Goal: Task Accomplishment & Management: Use online tool/utility

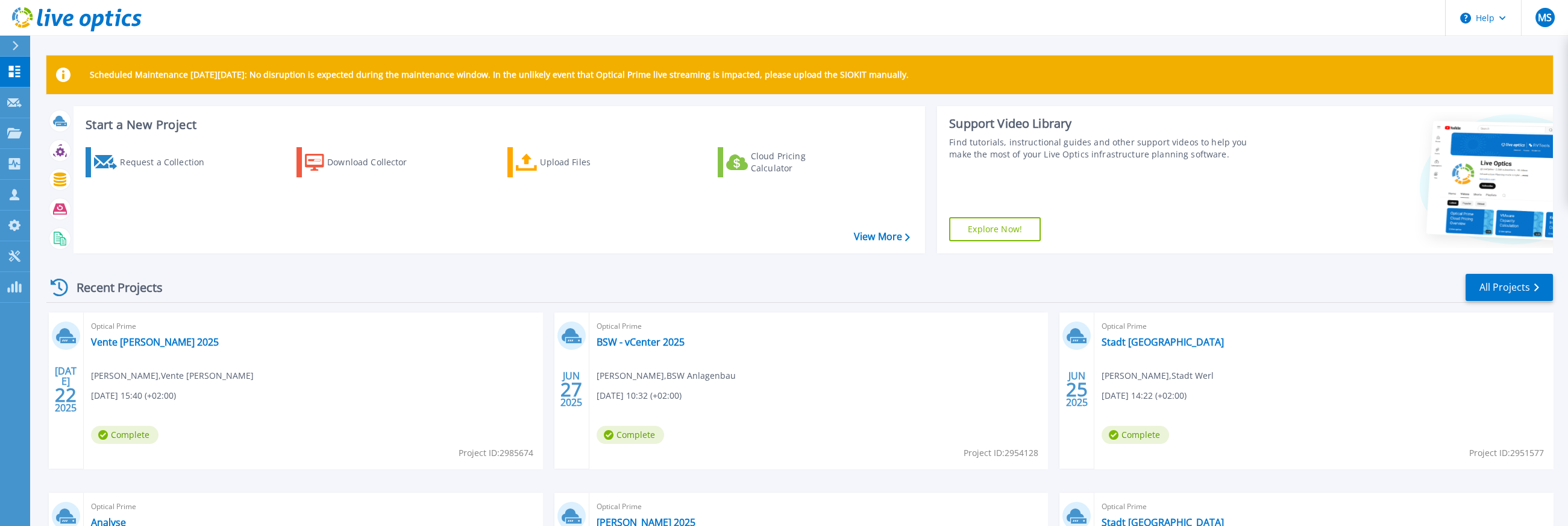
click at [14, 48] on icon at bounding box center [15, 46] width 7 height 10
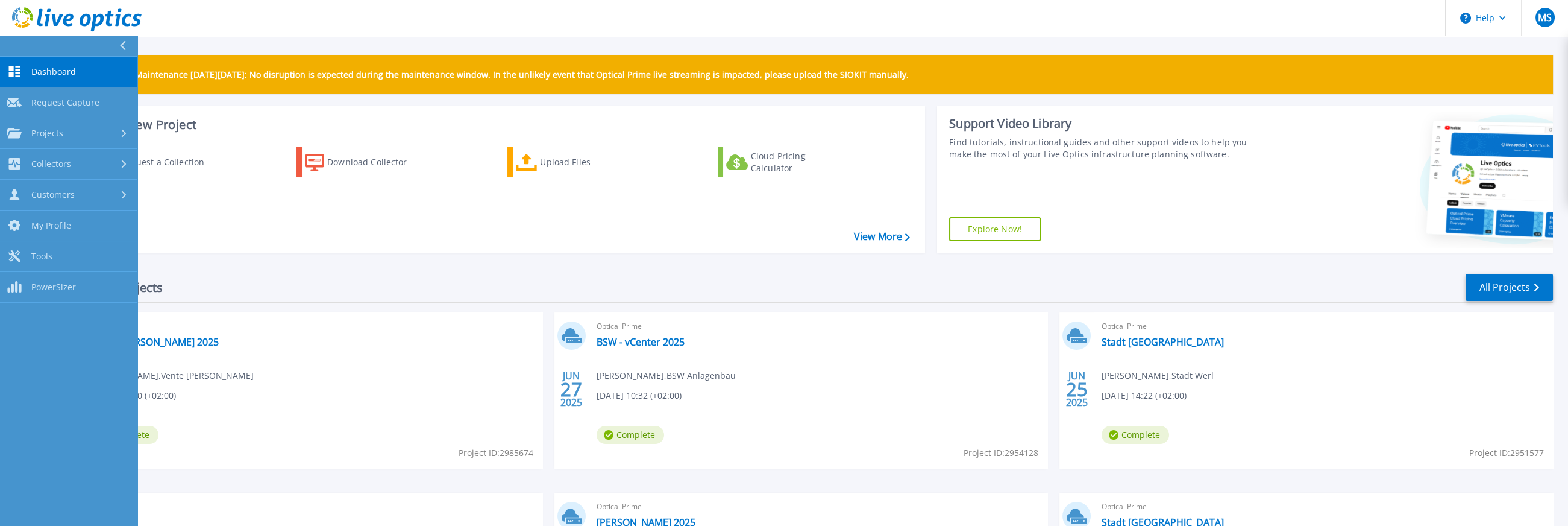
click at [345, 200] on div "Request a Collection Download Collector Upload Files Cloud Pricing Calculator" at bounding box center [498, 192] width 844 height 110
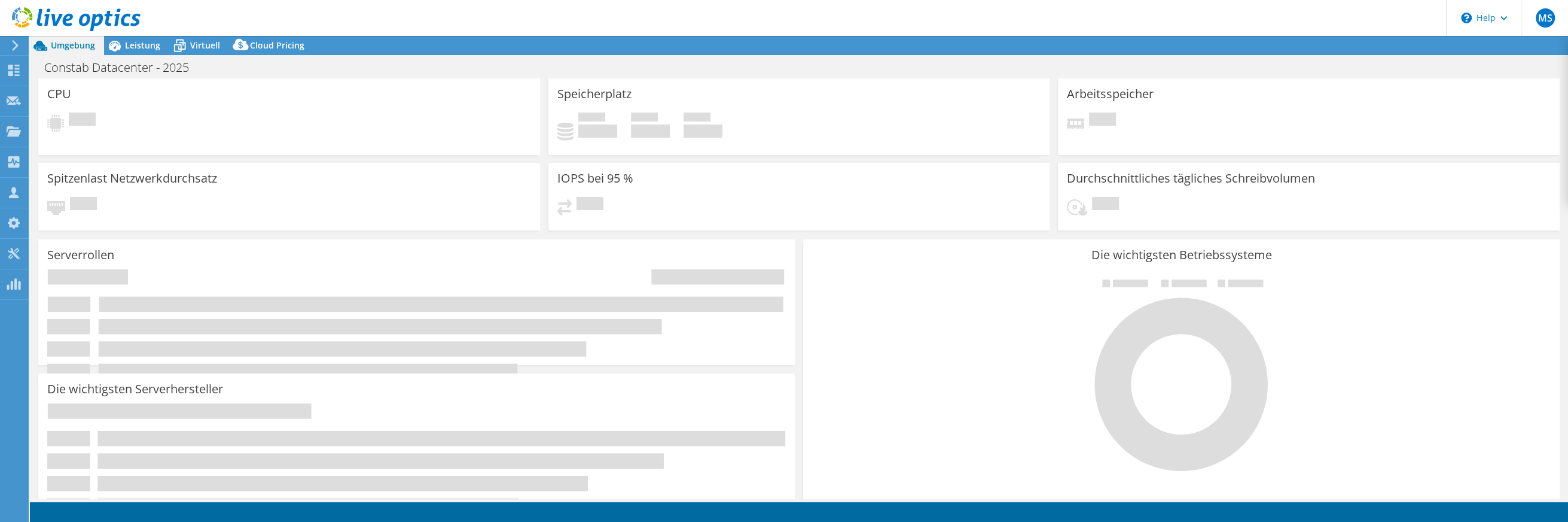
select select "USD"
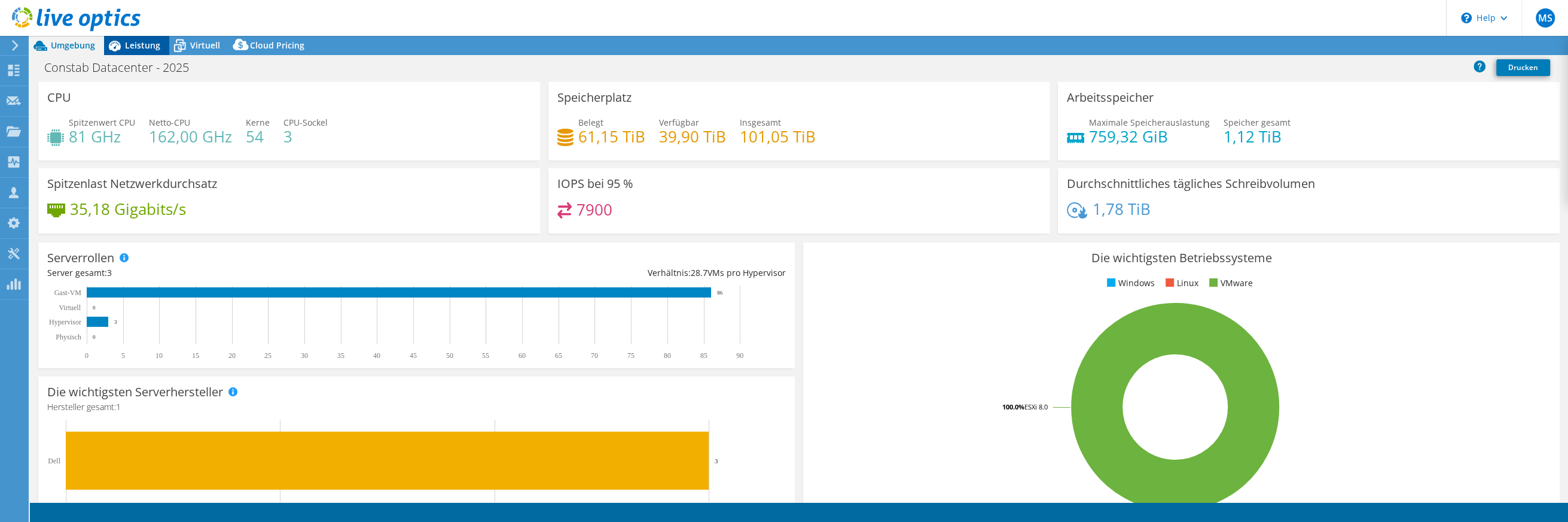
click at [135, 49] on span "Leistung" at bounding box center [142, 45] width 35 height 11
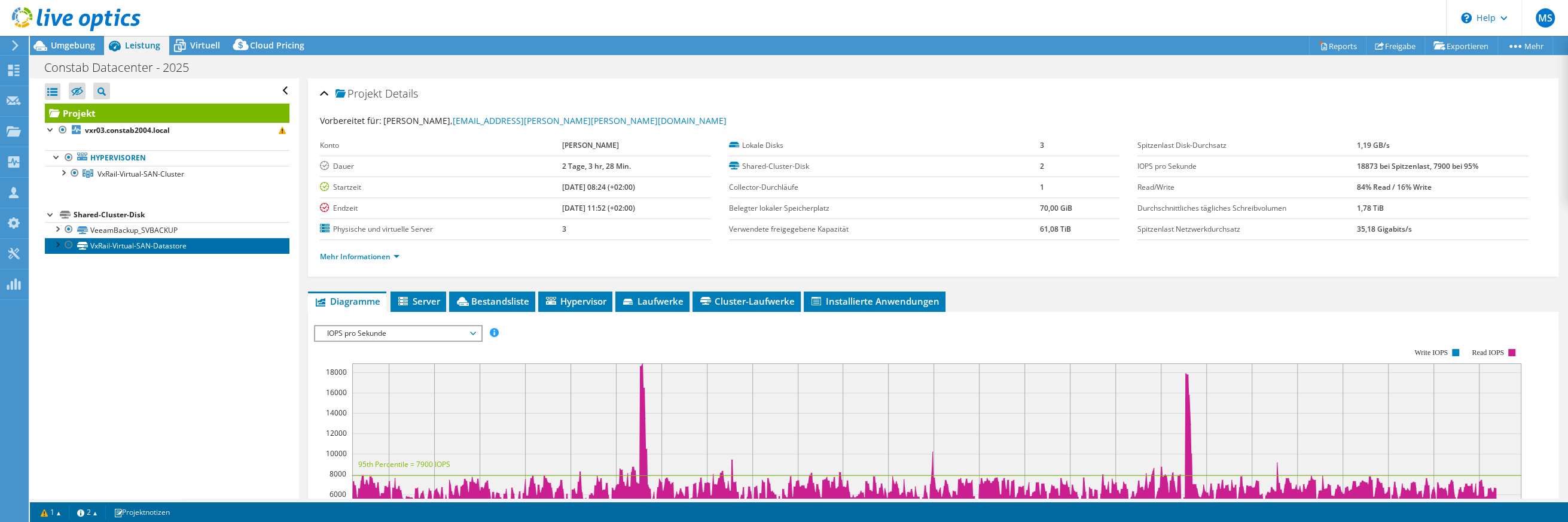
click at [116, 242] on link "VxRail-Virtual-SAN-Datastore" at bounding box center [167, 245] width 244 height 15
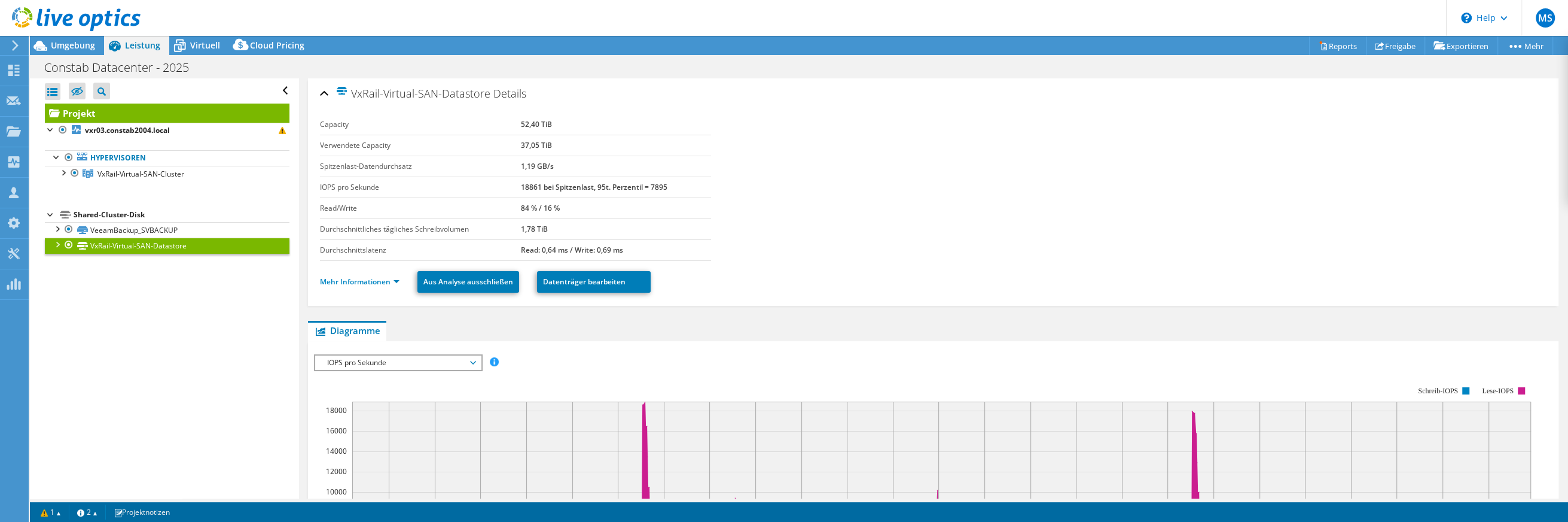
click at [771, 243] on section "Capacity 52,40 TiB Verwendete Capacity 37,05 TiB Spitzenlast-Datendurchsatz 1,1…" at bounding box center [933, 188] width 1226 height 147
click at [186, 367] on div "Alle öffnen Alle schließen Ausgeschlossene Knoten verbergen Projektbaumfilter" at bounding box center [165, 288] width 269 height 420
click at [186, 366] on div "Alle öffnen Alle schließen Ausgeschlossene Knoten verbergen Projektbaumfilter" at bounding box center [165, 288] width 269 height 420
click at [169, 362] on div "Alle öffnen Alle schließen Ausgeschlossene Knoten verbergen Projektbaumfilter" at bounding box center [165, 288] width 269 height 420
click at [62, 45] on span "Umgebung" at bounding box center [73, 45] width 45 height 11
